Goal: Task Accomplishment & Management: Manage account settings

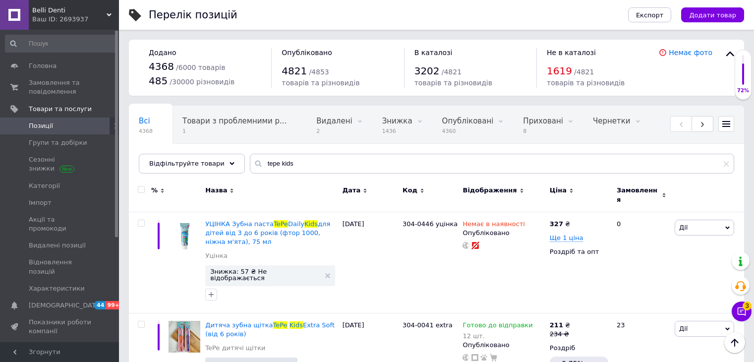
scroll to position [1509, 0]
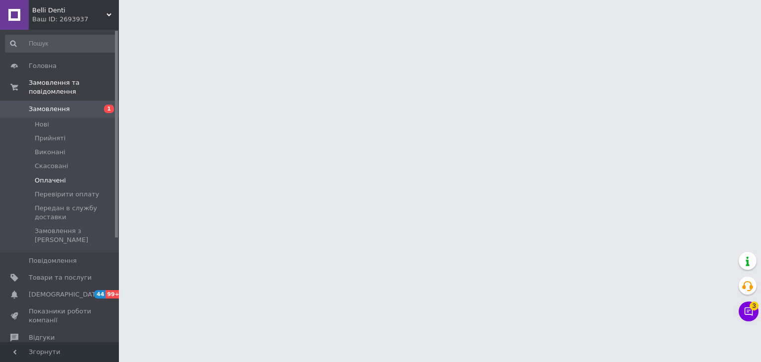
click at [41, 176] on span "Оплачені" at bounding box center [50, 180] width 31 height 9
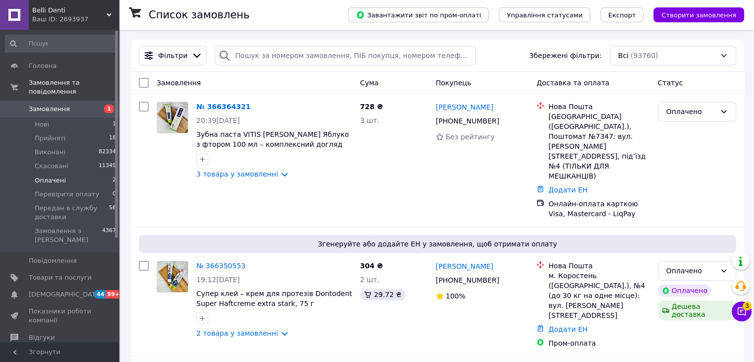
click at [41, 176] on span "Оплачені" at bounding box center [50, 180] width 31 height 9
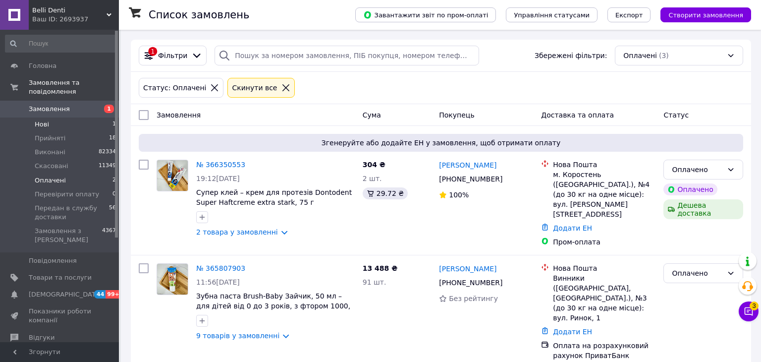
click at [39, 120] on span "Нові" at bounding box center [42, 124] width 14 height 9
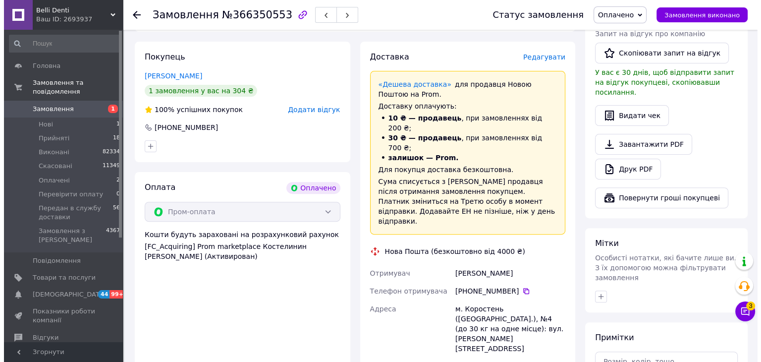
scroll to position [99, 0]
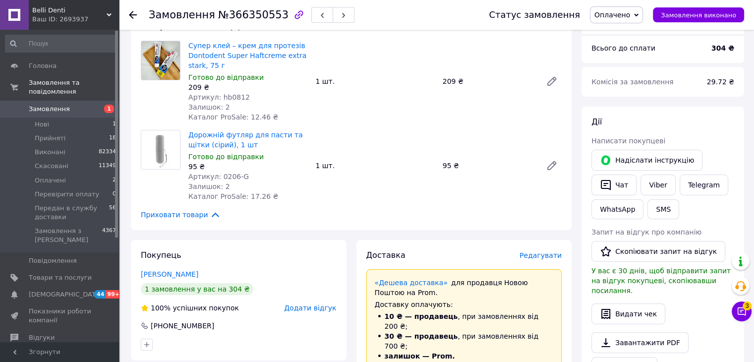
click at [541, 259] on span "Редагувати" at bounding box center [540, 255] width 42 height 8
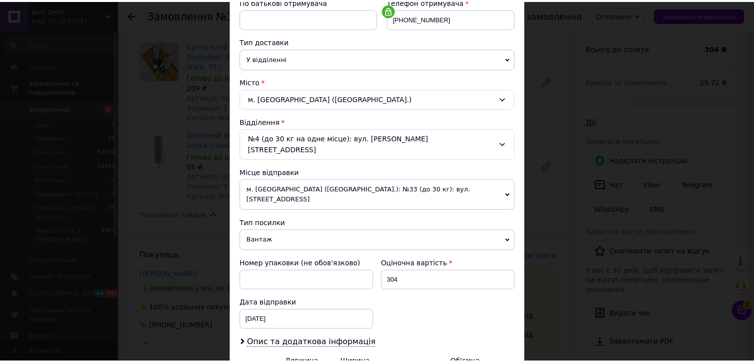
scroll to position [293, 0]
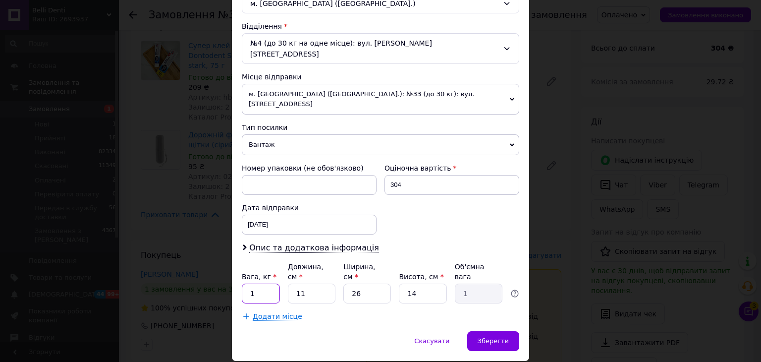
click at [266, 284] on input "1" at bounding box center [261, 294] width 38 height 20
type input "0.5"
drag, startPoint x: 370, startPoint y: 256, endPoint x: 337, endPoint y: 260, distance: 33.4
click at [337, 262] on div "Вага, кг * 0.5 Довжина, см * 11 Ширина, см * 26 Висота, см * 14 Об'ємна вага 1" at bounding box center [381, 283] width 278 height 42
type input "1"
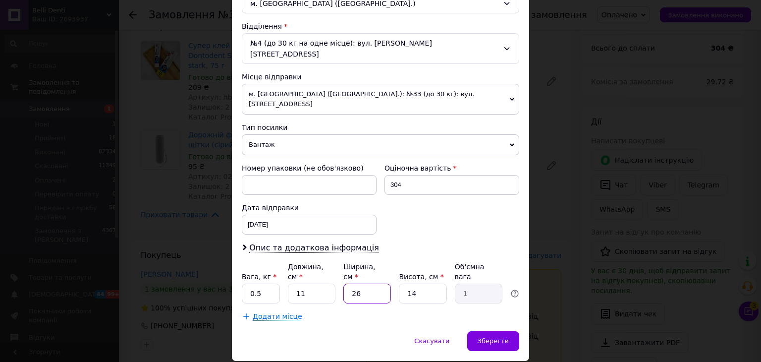
type input "0.1"
type input "11"
type input "0.42"
type input "11"
type input "1"
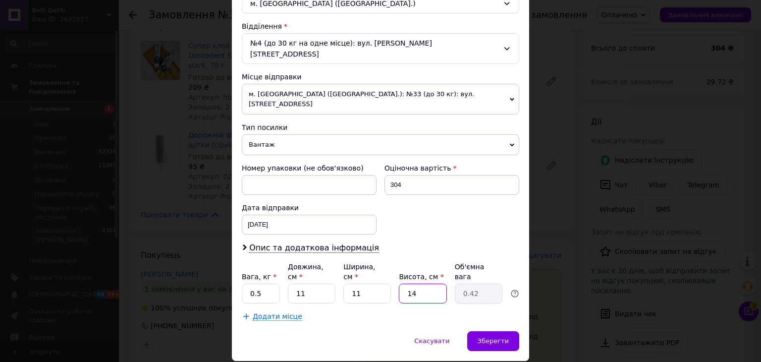
type input "0.1"
drag, startPoint x: 414, startPoint y: 264, endPoint x: 399, endPoint y: 262, distance: 16.1
click at [399, 284] on input "1" at bounding box center [423, 294] width 48 height 20
type input "11"
type input "0.33"
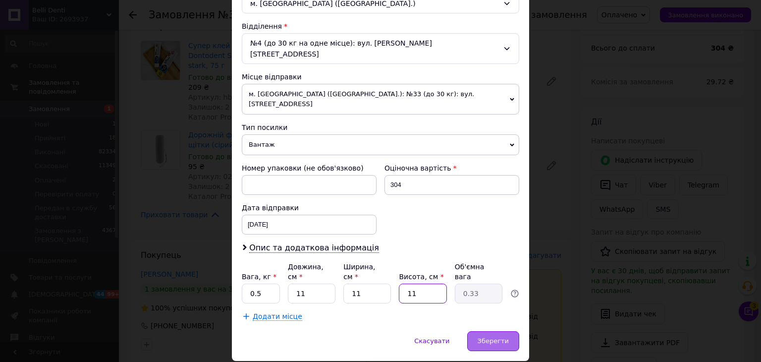
type input "11"
click at [500, 331] on div "Зберегти" at bounding box center [493, 341] width 52 height 20
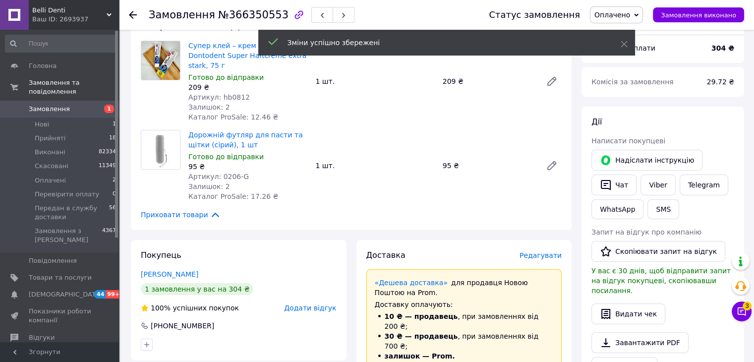
click at [630, 19] on span "Оплачено" at bounding box center [612, 15] width 36 height 8
drag, startPoint x: 650, startPoint y: 92, endPoint x: 446, endPoint y: 171, distance: 219.1
click at [650, 92] on li "Передан в службу доставки" at bounding box center [643, 94] width 106 height 15
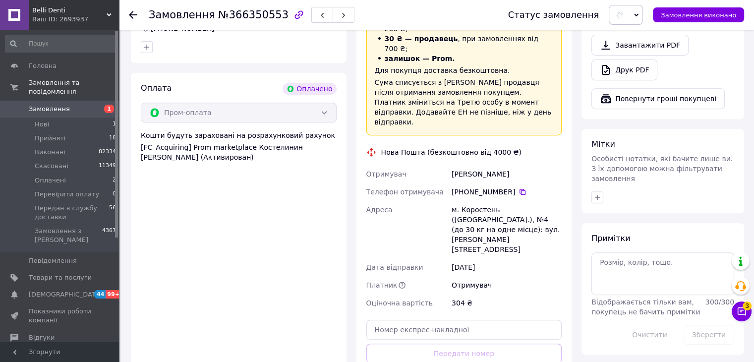
scroll to position [446, 0]
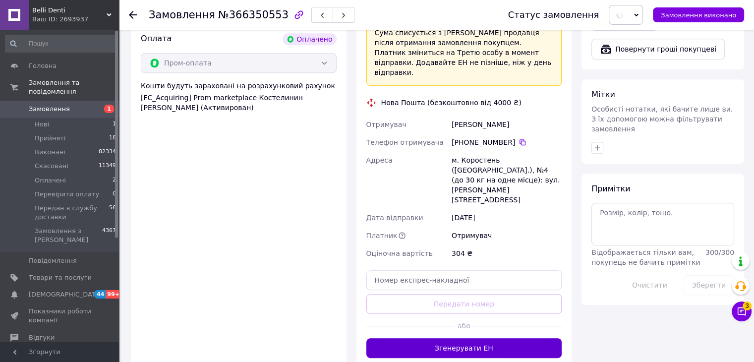
click at [456, 338] on button "Згенерувати ЕН" at bounding box center [464, 348] width 196 height 20
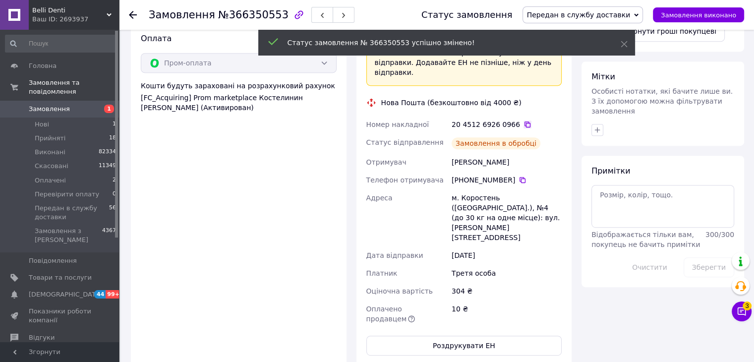
click at [523, 120] on icon at bounding box center [527, 124] width 8 height 8
